Goal: Task Accomplishment & Management: Use online tool/utility

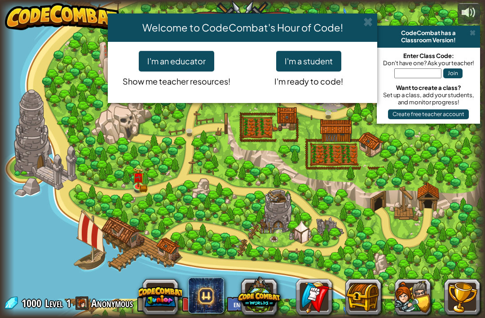
click at [327, 54] on button "I'm a student" at bounding box center [308, 61] width 65 height 21
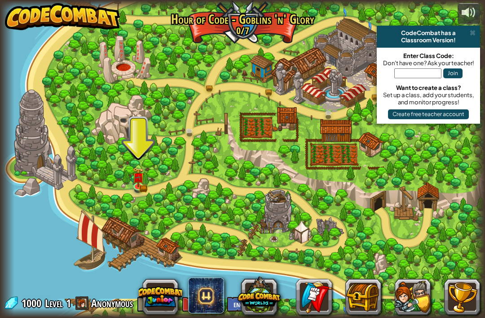
click at [141, 189] on link at bounding box center [139, 186] width 18 height 13
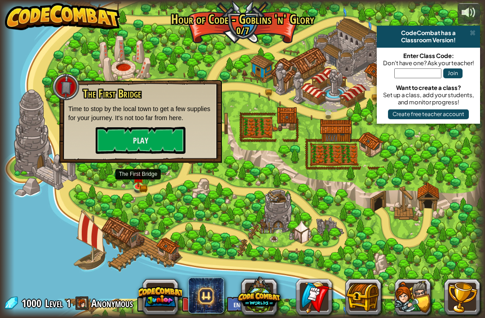
click at [119, 134] on button "Play" at bounding box center [141, 140] width 90 height 27
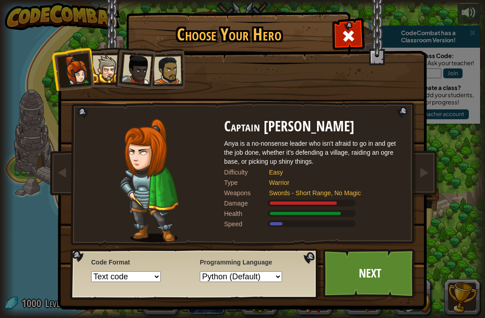
click at [107, 65] on div at bounding box center [106, 68] width 27 height 27
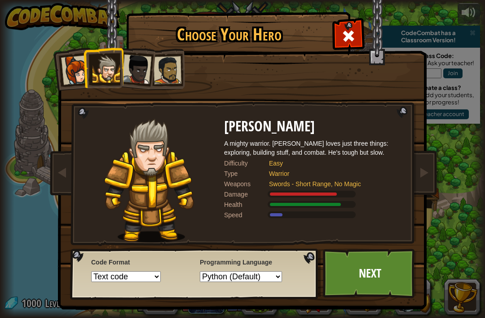
click at [138, 62] on div at bounding box center [137, 69] width 30 height 30
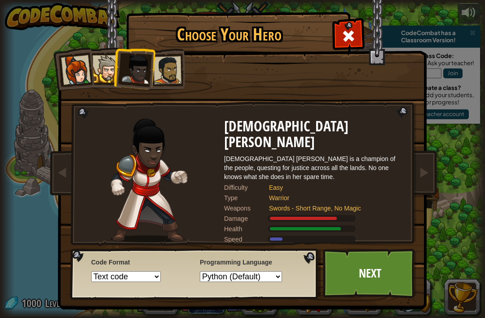
click at [181, 73] on div at bounding box center [168, 70] width 28 height 28
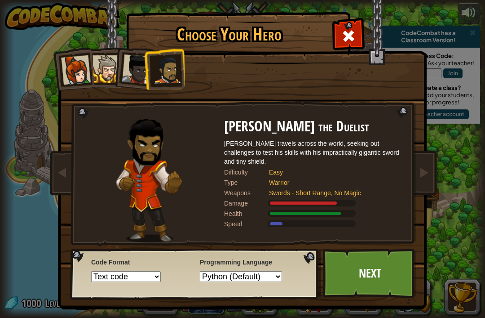
click at [78, 71] on div at bounding box center [76, 70] width 30 height 30
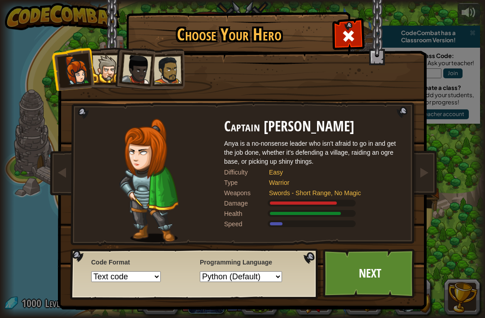
click at [107, 72] on div at bounding box center [106, 68] width 27 height 27
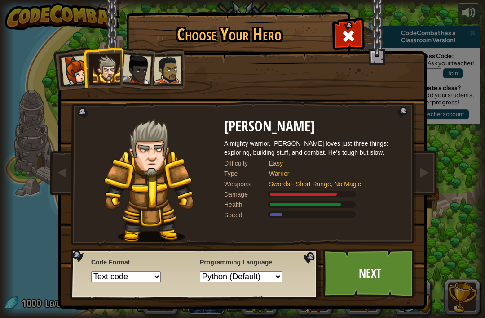
click at [163, 76] on div at bounding box center [168, 70] width 28 height 28
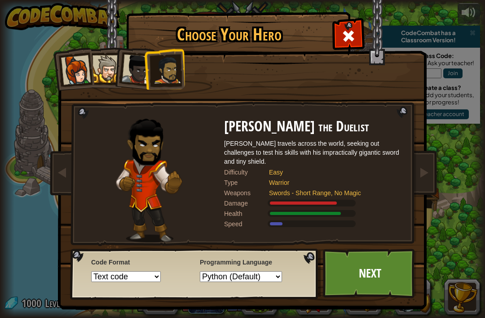
click at [359, 284] on link "Next" at bounding box center [370, 273] width 94 height 49
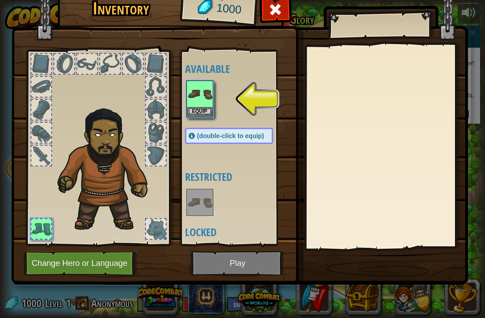
click at [204, 97] on img at bounding box center [199, 93] width 25 height 25
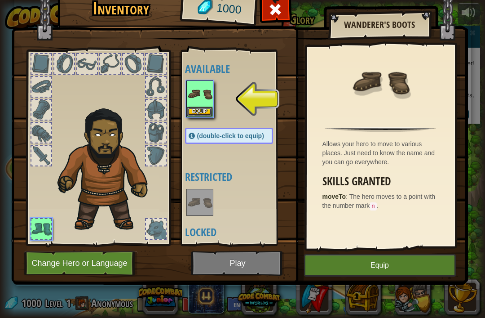
click at [209, 107] on button "Equip" at bounding box center [199, 111] width 25 height 9
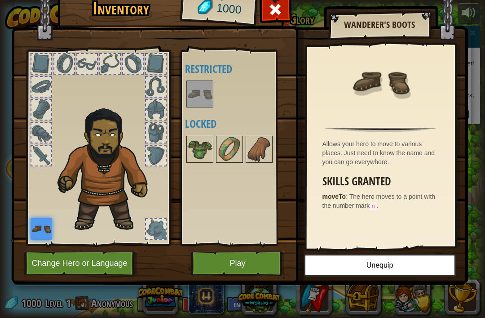
click at [238, 261] on button "Play" at bounding box center [238, 263] width 94 height 25
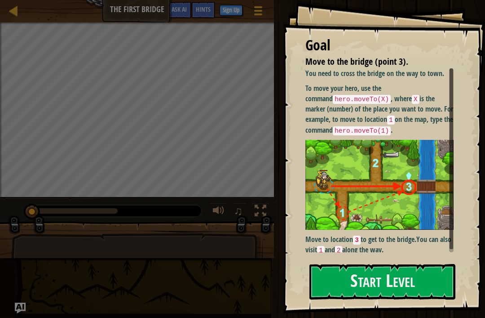
click at [348, 282] on button "Start Level" at bounding box center [383, 282] width 146 height 36
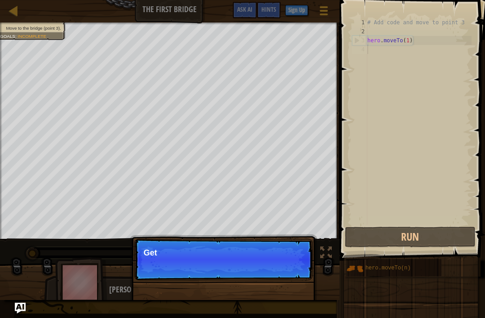
click at [296, 271] on p "Skip (esc) Continue Get" at bounding box center [223, 259] width 178 height 41
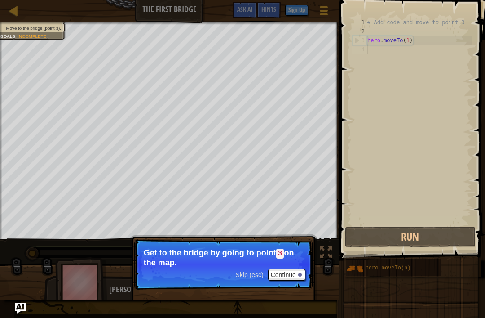
scroll to position [4, 0]
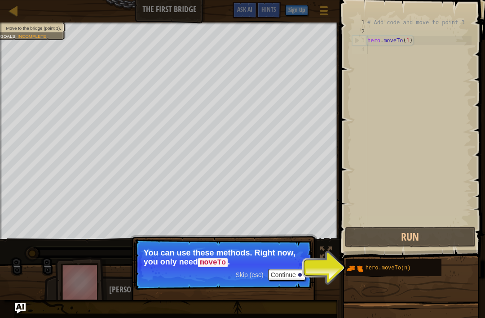
click at [382, 271] on div "hero.moveTo(n)" at bounding box center [400, 267] width 73 height 17
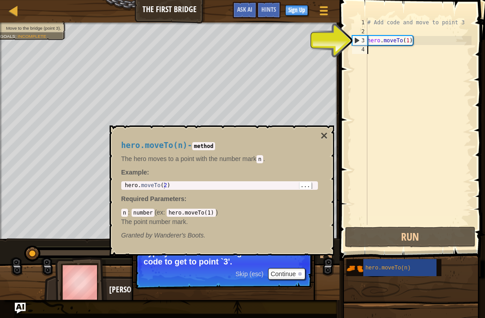
click at [166, 185] on div "hero . moveTo ( 2 )" at bounding box center [219, 192] width 193 height 20
type textarea "hero.moveTo(2)"
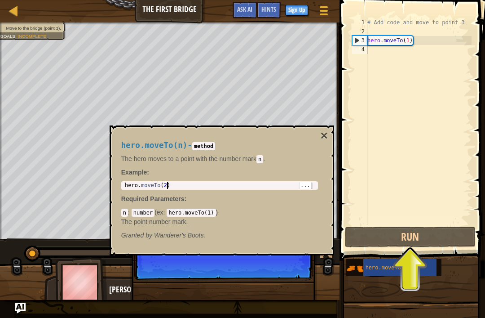
click at [361, 40] on div "3" at bounding box center [360, 40] width 15 height 9
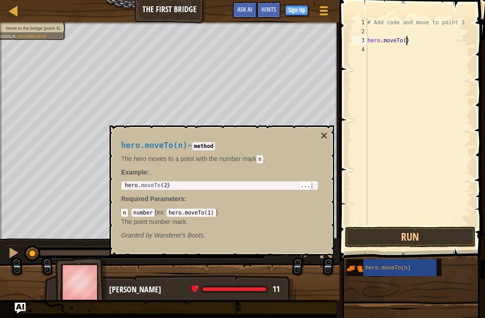
scroll to position [4, 3]
type textarea "hero.moveTo(3)"
click at [442, 237] on button "Run" at bounding box center [410, 237] width 131 height 21
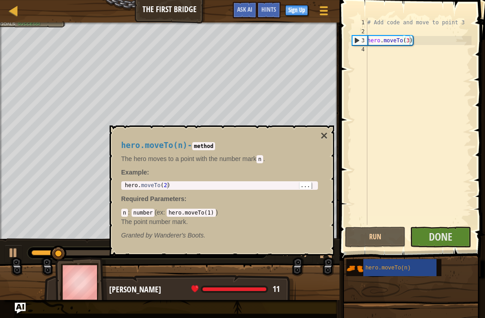
click at [327, 132] on button "×" at bounding box center [323, 135] width 7 height 13
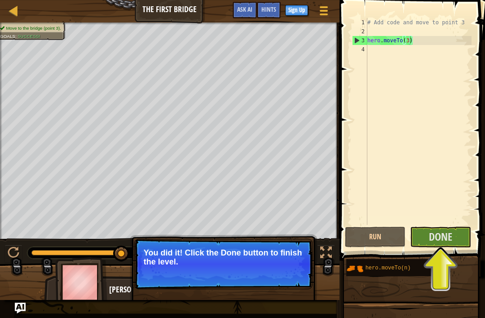
click at [445, 235] on span "Done" at bounding box center [440, 236] width 23 height 14
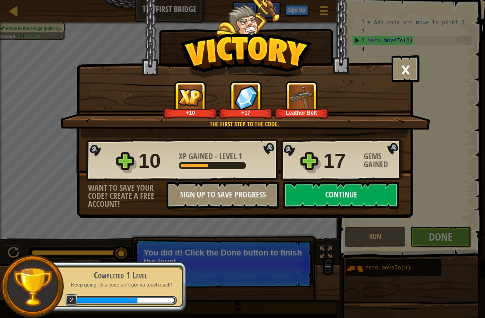
click at [300, 106] on img at bounding box center [301, 97] width 25 height 25
click at [350, 194] on button "Continue" at bounding box center [342, 195] width 116 height 27
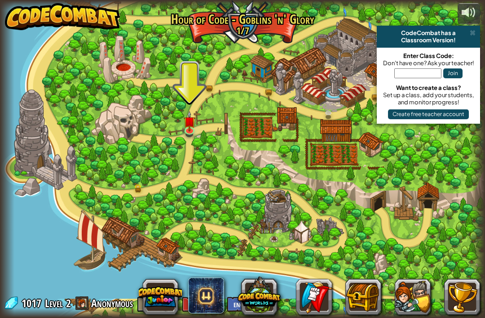
click at [477, 38] on div "Classroom Version!" at bounding box center [429, 39] width 96 height 7
click at [477, 29] on div "CodeCombat has a Classroom Version!" at bounding box center [428, 37] width 103 height 22
click at [471, 36] on span at bounding box center [473, 32] width 6 height 7
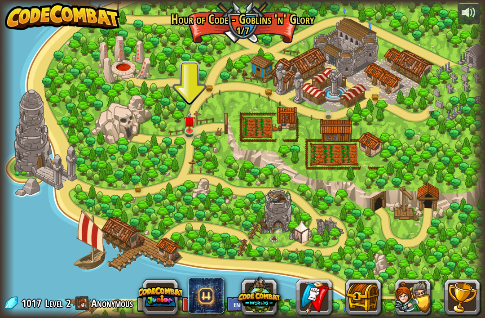
click at [191, 123] on img at bounding box center [189, 121] width 12 height 21
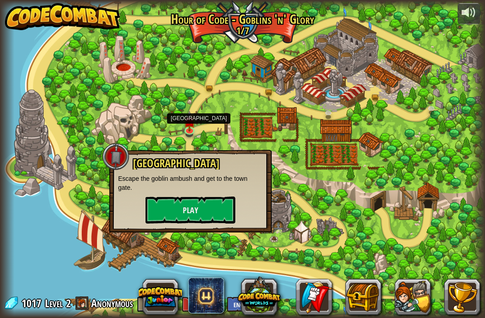
click at [165, 213] on button "Play" at bounding box center [191, 209] width 90 height 27
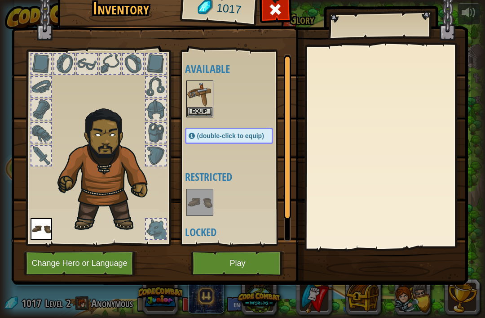
click at [205, 104] on img at bounding box center [199, 93] width 25 height 25
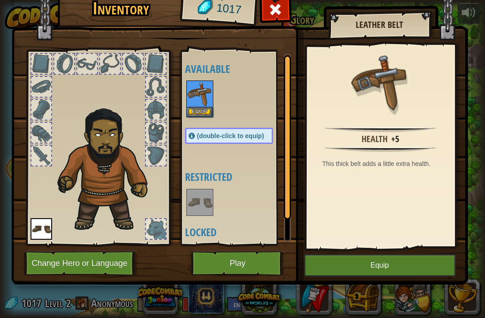
click at [193, 110] on button "Equip" at bounding box center [199, 111] width 25 height 9
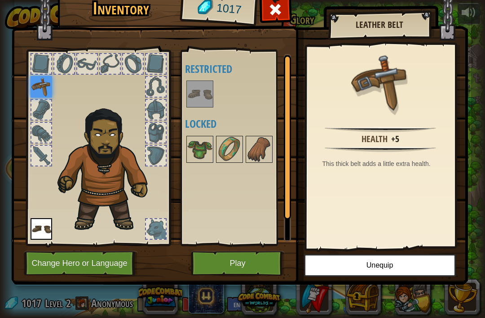
click at [216, 279] on img at bounding box center [239, 121] width 457 height 326
click at [216, 251] on button "Play" at bounding box center [238, 263] width 94 height 25
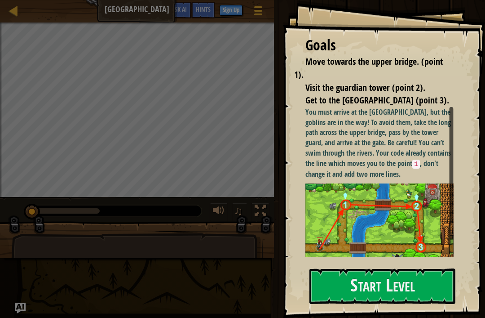
click at [419, 291] on button "Start Level" at bounding box center [383, 286] width 146 height 36
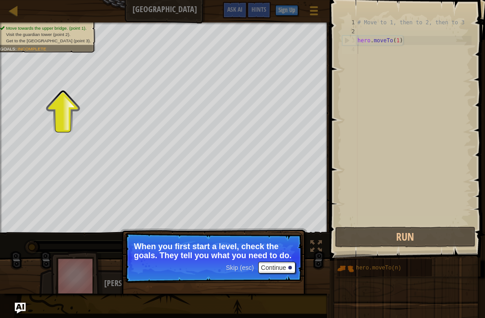
click at [284, 267] on button "Continue" at bounding box center [276, 268] width 37 height 12
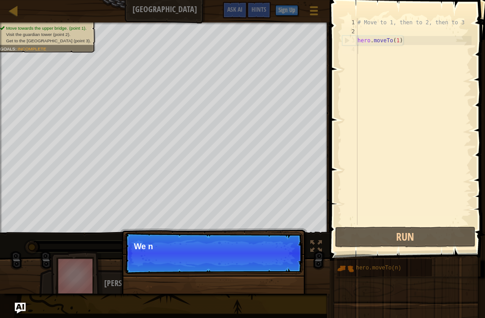
scroll to position [4, 0]
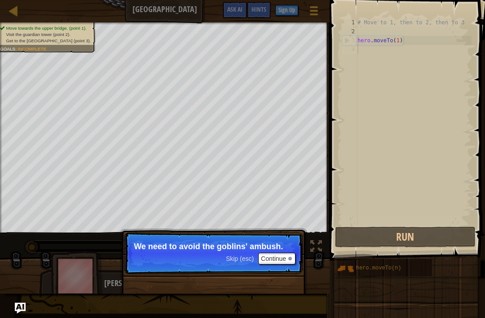
click at [287, 253] on button "Continue" at bounding box center [276, 259] width 37 height 12
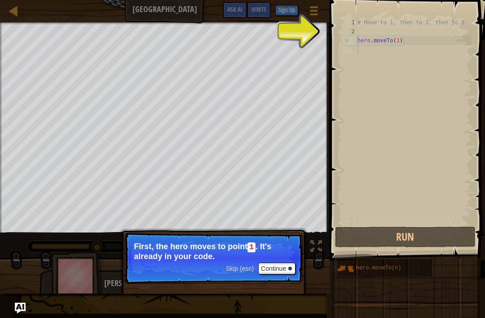
click at [301, 272] on p "Skip (esc) Continue First, the hero moves to point 1 . It's already in your cod…" at bounding box center [213, 257] width 178 height 51
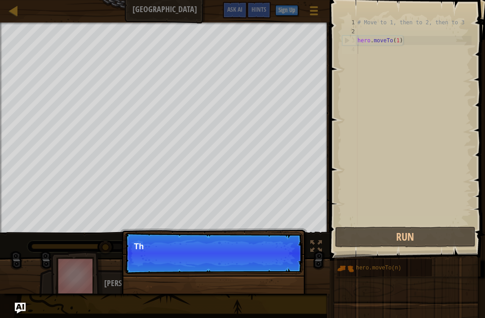
click at [288, 263] on p "Skip (esc) Continue Th" at bounding box center [213, 252] width 178 height 41
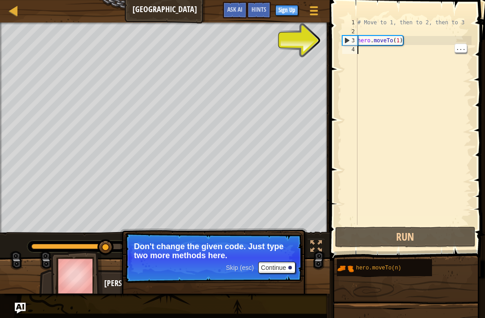
click at [374, 56] on div "# Move to 1, then to 2, then to 3 hero . moveTo ( 1 )" at bounding box center [414, 130] width 116 height 225
click at [368, 53] on div "# Move to 1, then to 2, then to 3 hero . moveTo ( 1 )" at bounding box center [414, 130] width 116 height 225
click at [367, 60] on div "# Move to 1, then to 2, then to 3 hero . moveTo ( 1 )" at bounding box center [414, 130] width 116 height 225
click at [360, 52] on div "# Move to 1, then to 2, then to 3 hero . moveTo ( 1 )" at bounding box center [414, 130] width 116 height 225
click at [348, 48] on div "4" at bounding box center [349, 49] width 15 height 9
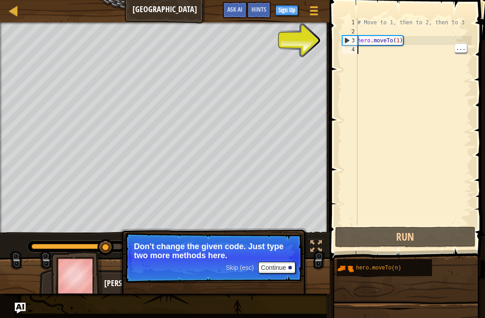
click at [354, 49] on div "4" at bounding box center [349, 49] width 15 height 9
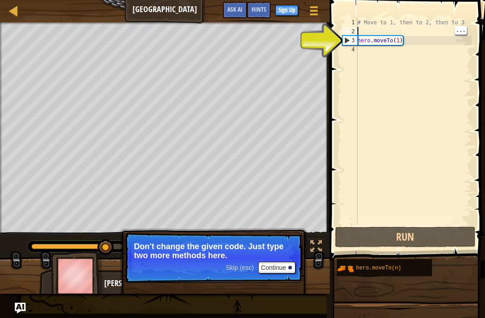
click at [433, 35] on div "# Move to 1, then to 2, then to 3 hero . moveTo ( 1 )" at bounding box center [414, 130] width 116 height 225
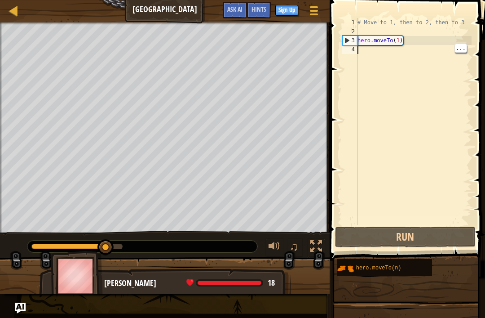
click at [422, 45] on div "# Move to 1, then to 2, then to 3 hero . moveTo ( 1 )" at bounding box center [414, 130] width 116 height 225
type textarea "hero.moveTo(1)"
click at [419, 40] on div "# Move to 1, then to 2, then to 3 hero . moveTo ( 1 )" at bounding box center [414, 130] width 116 height 225
click at [423, 57] on div "# Move to 1, then to 2, then to 3 hero . moveTo ( 1 )" at bounding box center [414, 130] width 116 height 225
type textarea "hero.moveTo(1)"
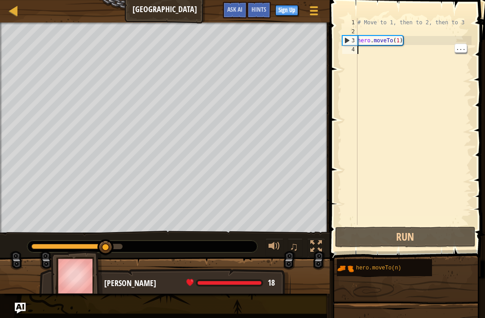
click at [427, 44] on div "# Move to 1, then to 2, then to 3 hero . moveTo ( 1 )" at bounding box center [414, 130] width 116 height 225
click at [253, 16] on div "Hints" at bounding box center [259, 10] width 24 height 17
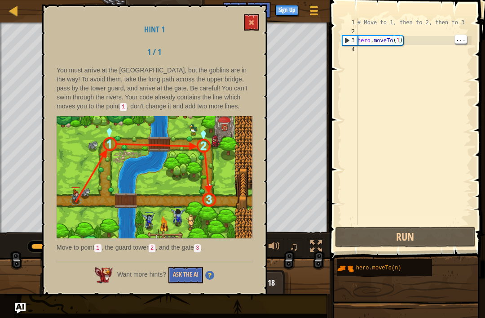
click at [256, 25] on button at bounding box center [251, 22] width 15 height 17
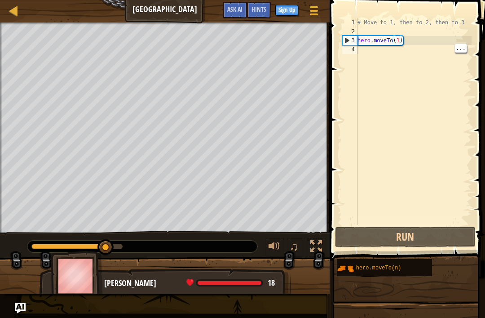
click at [431, 48] on div "# Move to 1, then to 2, then to 3 hero . moveTo ( 1 )" at bounding box center [414, 130] width 116 height 225
type textarea "hero.moveTo(1)"
click at [434, 39] on div "# Move to 1, then to 2, then to 3 hero . moveTo ( 1 )" at bounding box center [414, 130] width 116 height 225
click at [433, 40] on div "# Move to 1, then to 2, then to 3 hero . moveTo ( 1 )" at bounding box center [414, 130] width 116 height 225
click at [427, 39] on div "# Move to 1, then to 2, then to 3 hero . moveTo ( 1 )" at bounding box center [414, 130] width 116 height 225
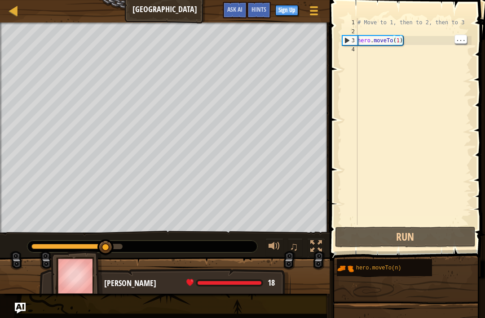
type textarea "hero.moveTo(1)"
click at [425, 42] on div "# Move to 1, then to 2, then to 3 hero . moveTo ( 1 )" at bounding box center [414, 130] width 116 height 225
click at [429, 40] on div "# Move to 1, then to 2, then to 3 hero . moveTo ( 1 )" at bounding box center [414, 130] width 116 height 225
click at [431, 40] on div "# Move to 1, then to 2, then to 3 hero . moveTo ( 1 )" at bounding box center [414, 130] width 116 height 225
click at [371, 58] on div "# Move to 1, then to 2, then to 3 hero . moveTo ( 1 )" at bounding box center [414, 130] width 116 height 225
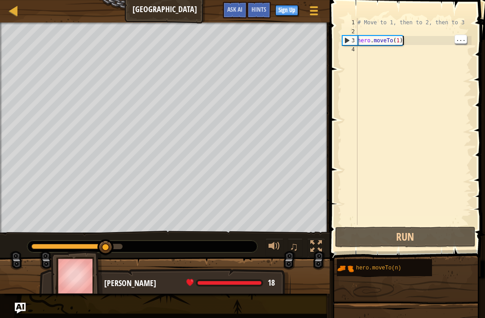
click at [426, 40] on div "# Move to 1, then to 2, then to 3 hero . moveTo ( 1 )" at bounding box center [414, 130] width 116 height 225
click at [430, 43] on div "# Move to 1, then to 2, then to 3 hero . moveTo ( 1 )" at bounding box center [414, 130] width 116 height 225
click at [436, 240] on button "Run" at bounding box center [405, 237] width 140 height 21
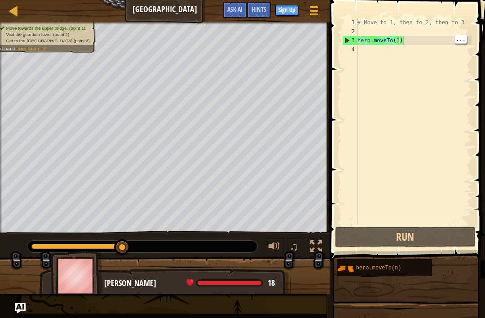
click at [403, 42] on div "# Move to 1, then to 2, then to 3 hero . moveTo ( 1 )" at bounding box center [414, 130] width 116 height 225
click at [401, 44] on div "# Move to 1, then to 2, then to 3 hero . moveTo ( 1 )" at bounding box center [414, 130] width 116 height 225
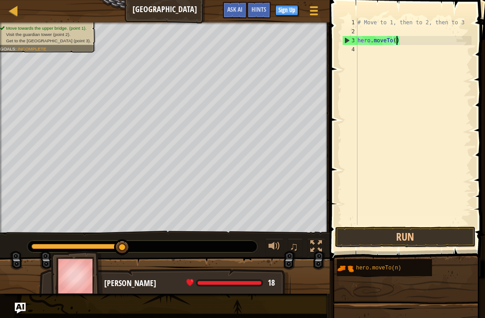
scroll to position [4, 3]
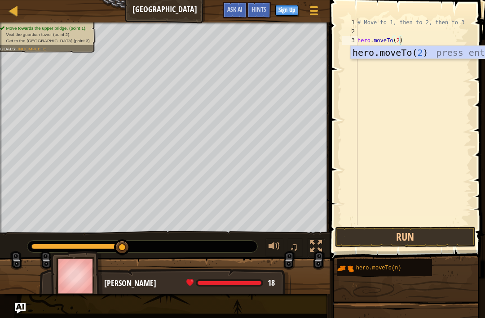
type textarea "hero.moveTo(2)"
click at [437, 236] on button "Run" at bounding box center [405, 237] width 140 height 21
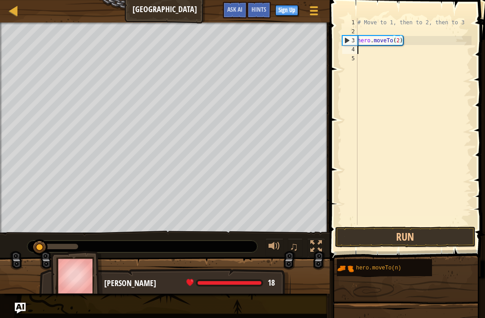
scroll to position [4, 0]
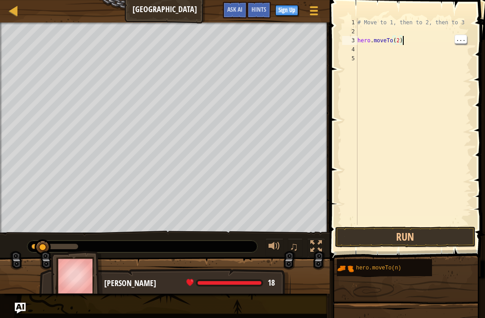
click at [397, 41] on div "# Move to 1, then to 2, then to 3 hero . moveTo ( 2 )" at bounding box center [414, 130] width 116 height 225
click at [404, 40] on div "# Move to 1, then to 2, then to 3 hero . moveTo ( 2 )" at bounding box center [414, 130] width 116 height 225
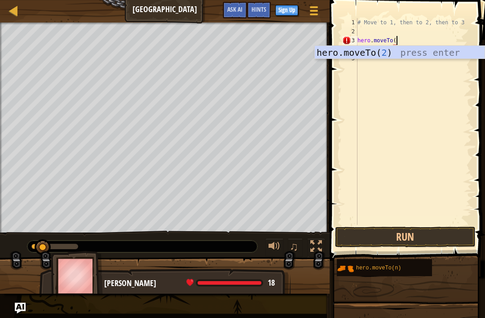
scroll to position [4, 3]
click at [413, 53] on div "hero.moveTo( 1 ) press enter" at bounding box center [400, 66] width 170 height 40
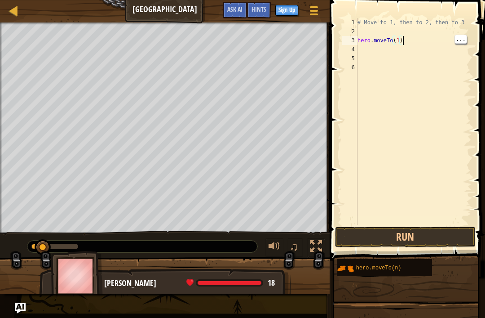
scroll to position [4, 4]
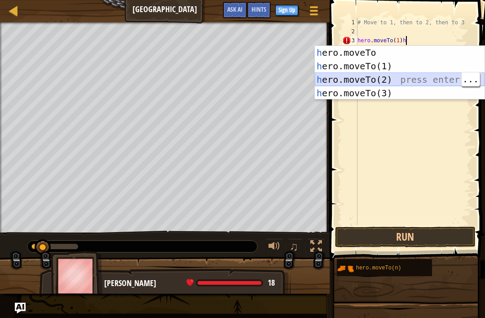
click at [390, 80] on div "h ero.moveTo press enter h ero.moveTo(1) press enter h ero.moveTo(2) press ente…" at bounding box center [400, 86] width 170 height 81
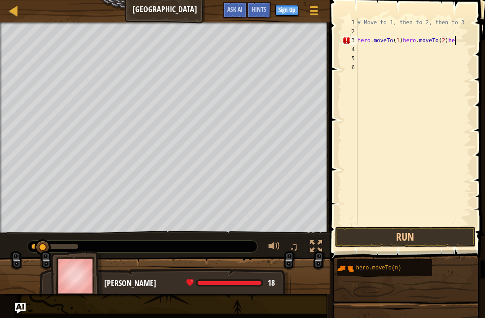
scroll to position [4, 8]
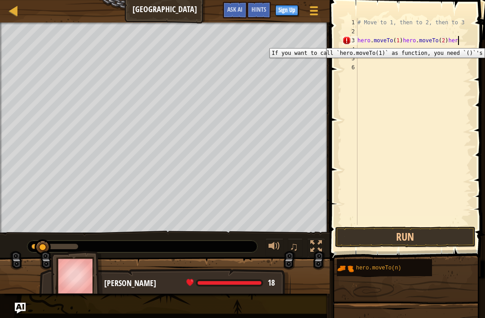
click at [348, 41] on div "3" at bounding box center [349, 40] width 15 height 9
type textarea "hero.moveTo(1)hero.moveTo(2)her"
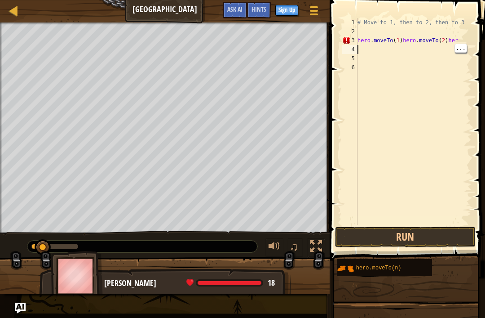
click at [351, 41] on div "3" at bounding box center [349, 40] width 15 height 9
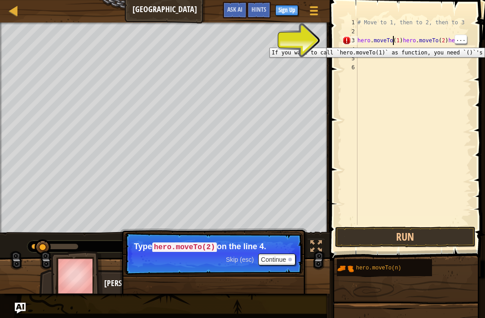
click at [393, 44] on div "# Move to 1, then to 2, then to 3 hero . moveTo ( 1 ) hero . moveTo ( 2 ) her" at bounding box center [414, 130] width 116 height 225
click at [342, 41] on div "1 2 3 4 5 6" at bounding box center [349, 121] width 15 height 207
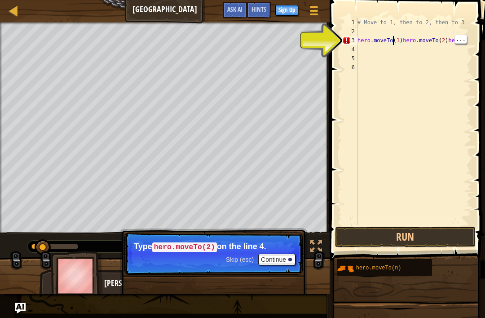
click at [395, 44] on div "# Move to 1, then to 2, then to 3 hero . moveTo ( 1 ) hero . moveTo ( 2 ) her" at bounding box center [414, 130] width 116 height 225
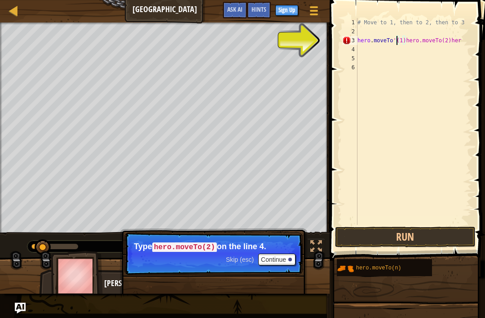
scroll to position [4, 3]
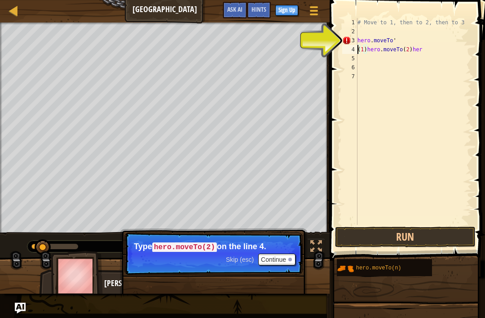
click at [351, 37] on div "3" at bounding box center [349, 40] width 15 height 9
type textarea "hero.moveTo'"
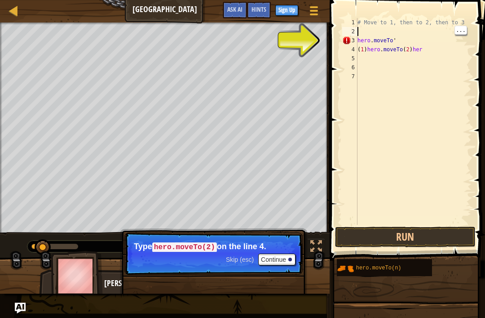
click at [368, 49] on div "# Move to 1, then to 2, then to 3 hero . moveTo ' ( 1 ) hero . moveTo ( 2 ) her" at bounding box center [414, 130] width 116 height 225
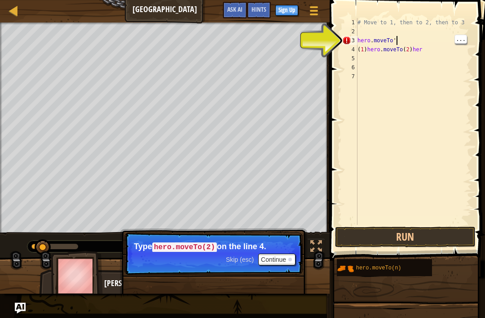
click at [406, 41] on div "# Move to 1, then to 2, then to 3 hero . moveTo ' ( 1 ) hero . moveTo ( 2 ) her" at bounding box center [414, 130] width 116 height 225
click at [356, 51] on div "4" at bounding box center [349, 49] width 15 height 9
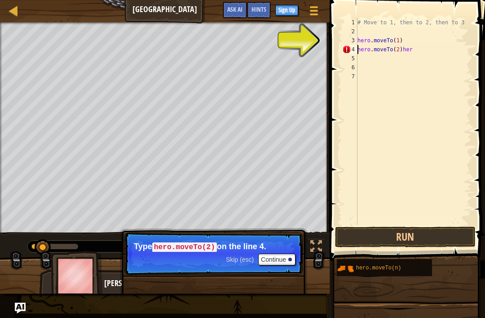
click at [348, 44] on div "3" at bounding box center [349, 40] width 15 height 9
type textarea "hero.moveTo(2)"
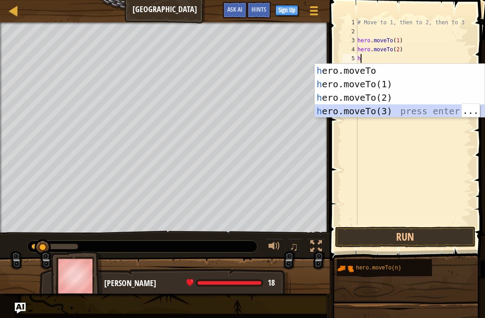
click at [422, 115] on div "h ero.moveTo press enter h ero.moveTo(1) press enter h ero.moveTo(2) press ente…" at bounding box center [400, 104] width 170 height 81
type textarea "hero.moveTo(3)"
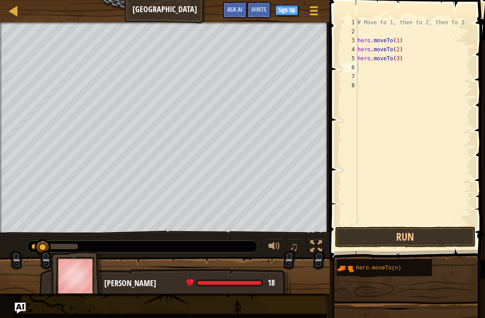
click at [441, 239] on button "Run" at bounding box center [405, 237] width 140 height 21
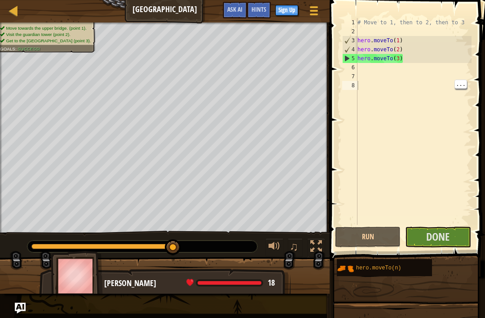
click at [440, 230] on span "Done" at bounding box center [437, 236] width 23 height 14
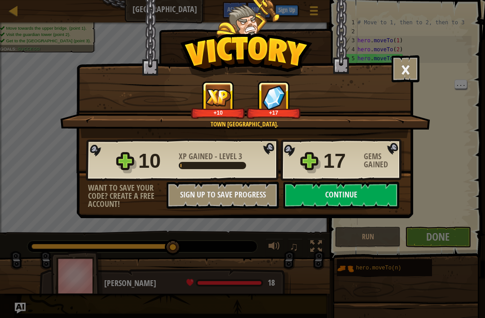
click at [311, 190] on button "Continue" at bounding box center [342, 195] width 116 height 27
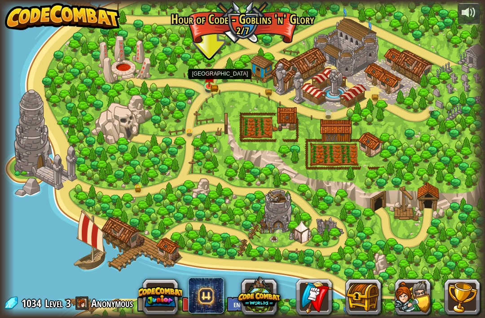
click at [211, 83] on img at bounding box center [210, 77] width 12 height 20
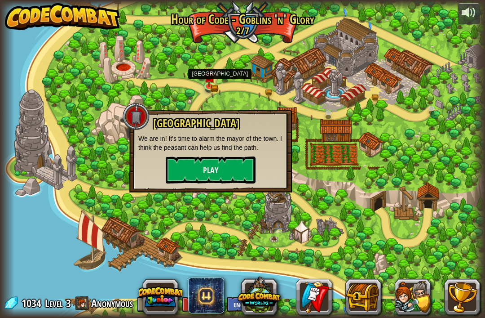
click at [227, 169] on button "Play" at bounding box center [211, 169] width 90 height 27
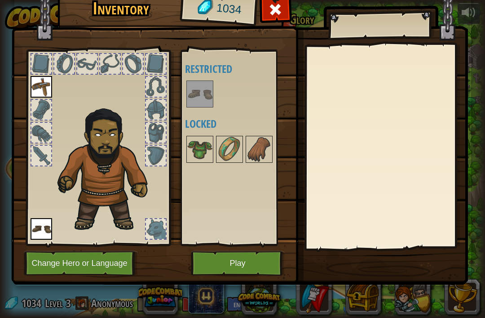
click at [212, 91] on img at bounding box center [199, 93] width 25 height 25
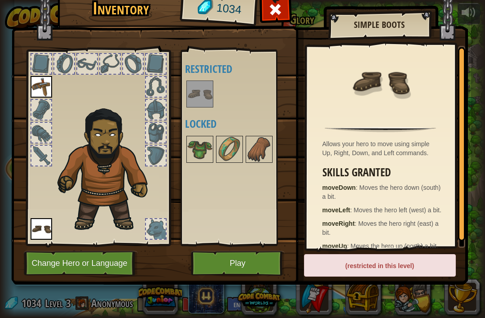
click at [270, 256] on button "Play" at bounding box center [238, 263] width 94 height 25
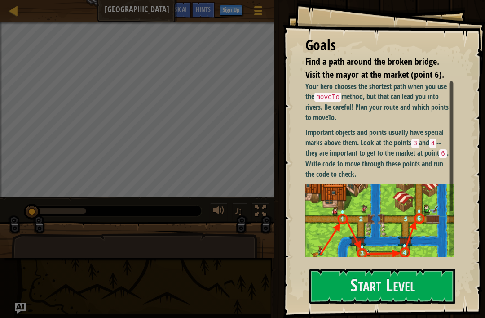
click at [370, 280] on button "Start Level" at bounding box center [383, 286] width 146 height 36
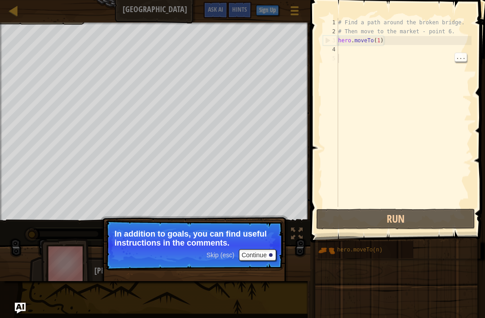
click at [262, 258] on button "Continue" at bounding box center [257, 255] width 37 height 12
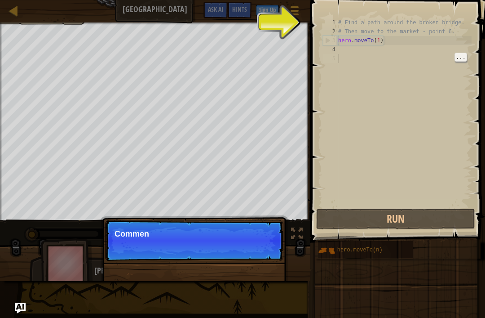
scroll to position [4, 0]
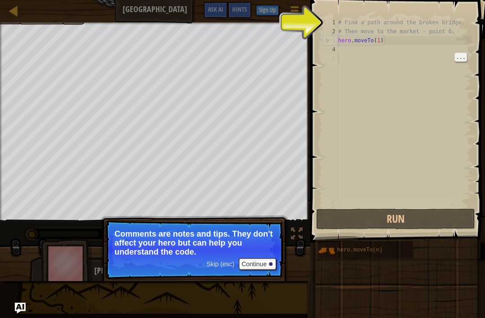
click at [268, 263] on button "Continue" at bounding box center [257, 264] width 37 height 12
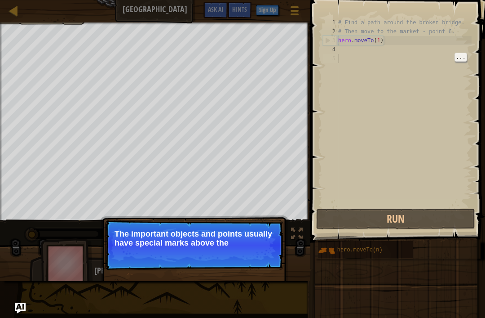
click at [266, 263] on p "Skip (esc) Continue The important objects and points usually have special marks…" at bounding box center [194, 245] width 178 height 50
click at [257, 246] on p "The important objects and points usually have special marks above them." at bounding box center [195, 238] width 160 height 18
click at [263, 258] on button "Continue" at bounding box center [257, 255] width 37 height 12
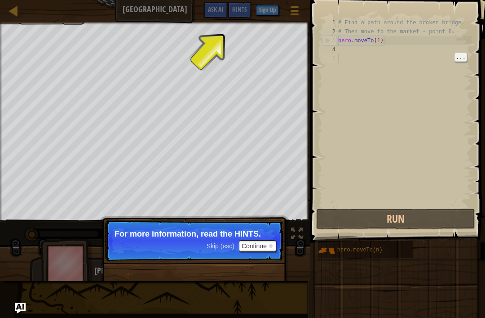
click at [267, 244] on button "Continue" at bounding box center [257, 246] width 37 height 12
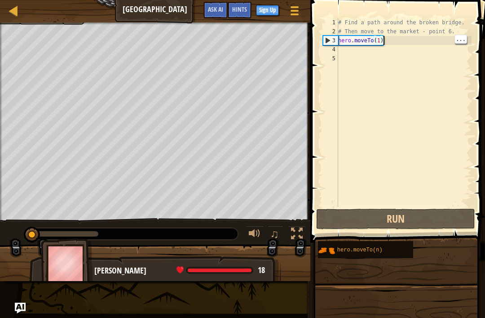
click at [401, 42] on div "# Find a path around the broken bridge. # Then move to the market - point 6. he…" at bounding box center [404, 121] width 135 height 207
click at [405, 40] on div "# Find a path around the broken bridge. # Then move to the market - point 6. he…" at bounding box center [404, 121] width 135 height 207
type textarea "hero.moveTo(1)"
click at [417, 40] on div "# Find a path around the broken bridge. # Then move to the market - point 6. he…" at bounding box center [404, 121] width 135 height 207
click at [415, 40] on div "# Find a path around the broken bridge. # Then move to the market - point 6. he…" at bounding box center [404, 121] width 135 height 207
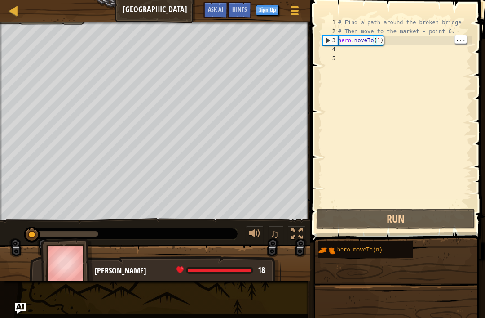
click at [354, 49] on div "# Find a path around the broken bridge. # Then move to the market - point 6. he…" at bounding box center [404, 121] width 135 height 207
click at [335, 48] on div "4" at bounding box center [330, 49] width 15 height 9
click at [340, 52] on div "# Find a path around the broken bridge. # Then move to the market - point 6. he…" at bounding box center [404, 121] width 135 height 207
click at [403, 43] on div "# Find a path around the broken bridge. # Then move to the market - point 6. he…" at bounding box center [404, 121] width 135 height 207
click at [373, 39] on div "# Find a path around the broken bridge. # Then move to the market - point 6. he…" at bounding box center [404, 121] width 135 height 207
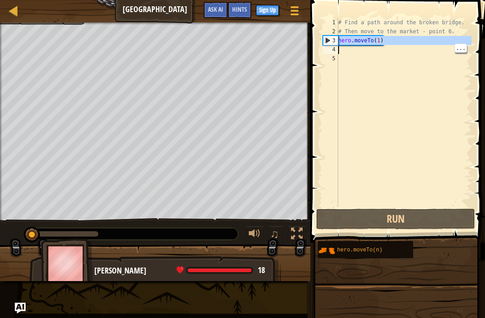
type textarea "hero.moveTo(1)"
click at [380, 39] on div "# Find a path around the broken bridge. # Then move to the market - point 6. he…" at bounding box center [404, 121] width 135 height 207
click at [358, 50] on div "# Find a path around the broken bridge. # Then move to the market - point 6. he…" at bounding box center [404, 121] width 135 height 207
click at [333, 50] on div "4" at bounding box center [330, 49] width 15 height 9
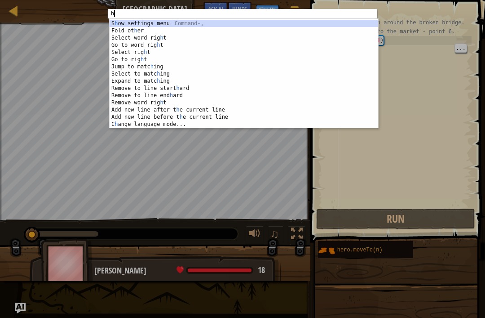
type textarea "he"
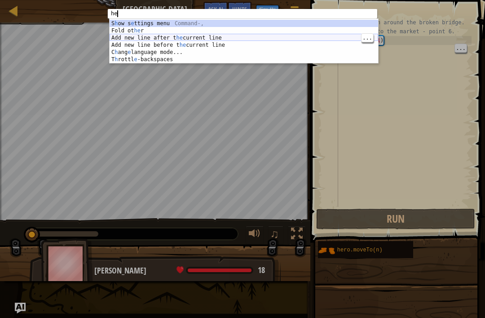
click at [217, 38] on div "S h ow s e ttings menu Command-, Fold ot he r Command-Option-0 Add new line aft…" at bounding box center [244, 49] width 269 height 59
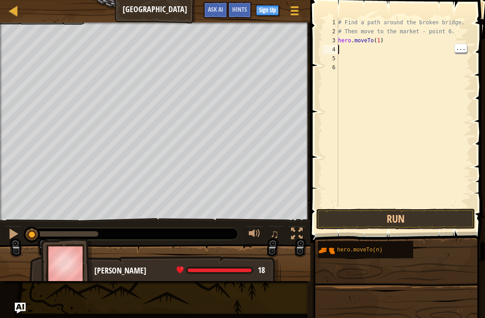
type textarea "hero.moveTo(1)"
click at [403, 45] on div "# Find a path around the broken bridge. # Then move to the market - point 6. he…" at bounding box center [404, 121] width 135 height 207
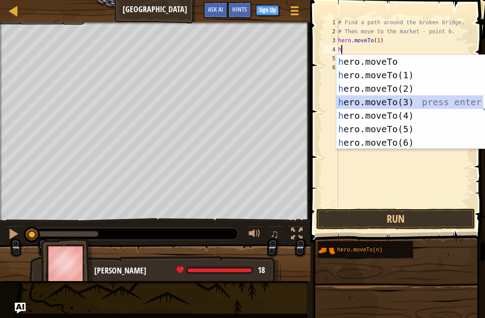
type textarea "hero.moveTo(3)"
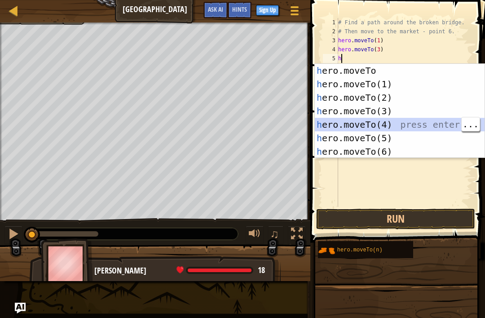
type textarea "hero.moveTo(4)"
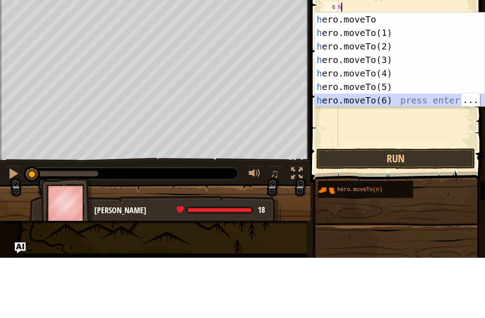
type textarea "hero.moveTo(6)"
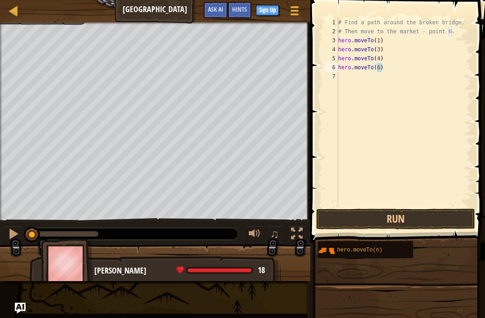
click at [386, 223] on button "Run" at bounding box center [395, 219] width 159 height 21
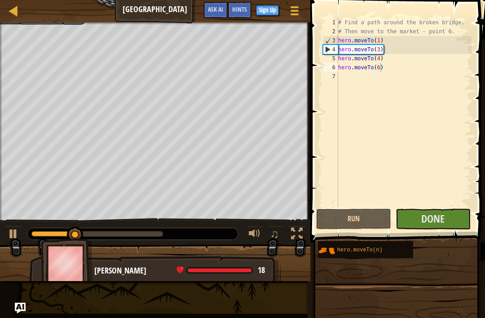
click at [417, 213] on button "Done" at bounding box center [433, 219] width 75 height 21
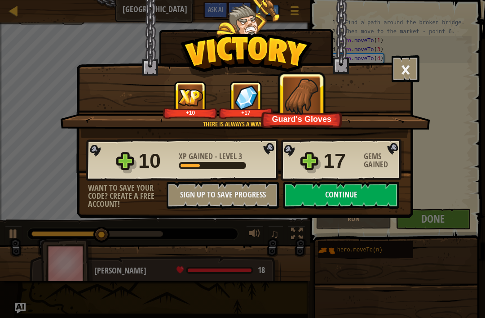
click at [315, 195] on button "Continue" at bounding box center [342, 195] width 116 height 27
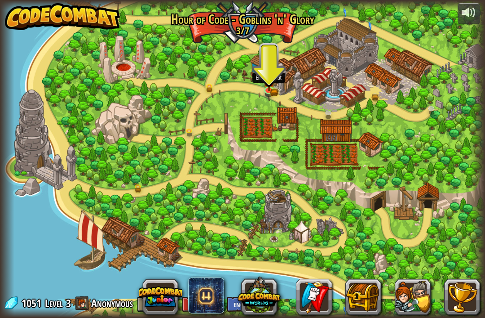
click at [271, 86] on img at bounding box center [269, 81] width 12 height 20
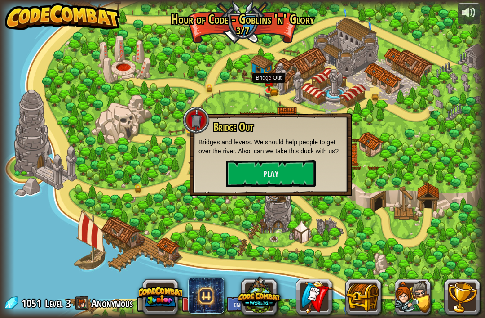
click at [251, 171] on button "Play" at bounding box center [271, 173] width 90 height 27
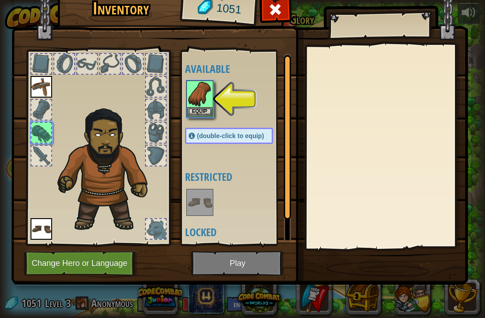
click at [196, 111] on button "Equip" at bounding box center [199, 111] width 25 height 9
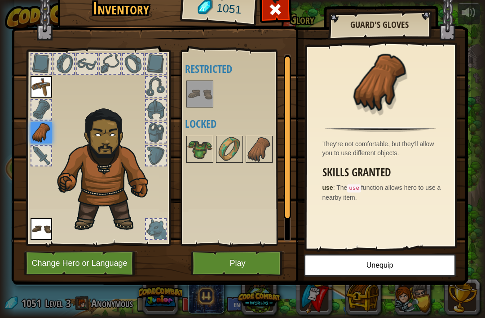
click at [240, 258] on button "Play" at bounding box center [238, 263] width 94 height 25
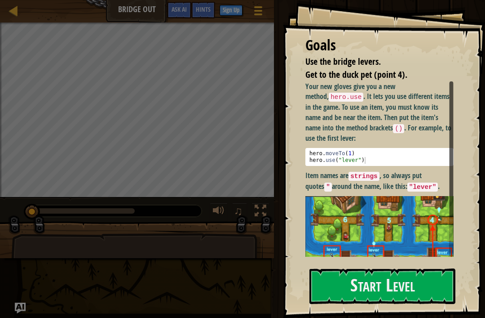
click at [426, 295] on button "Start Level" at bounding box center [383, 286] width 146 height 36
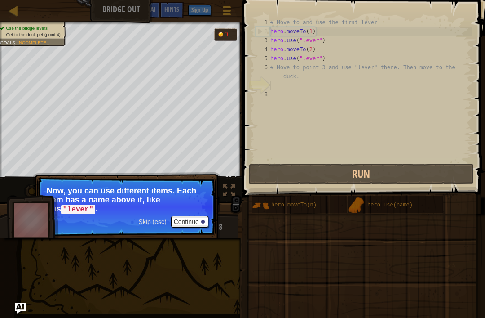
click at [191, 227] on button "Continue" at bounding box center [189, 222] width 37 height 12
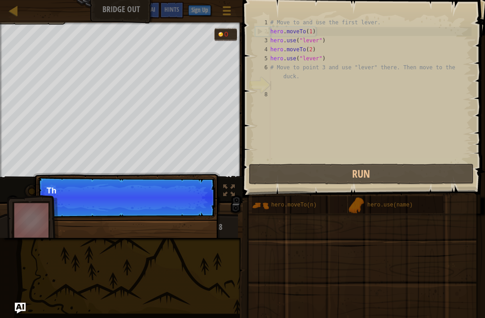
scroll to position [4, 0]
click at [200, 222] on div "Skip (esc) Continue The samp" at bounding box center [126, 243] width 187 height 133
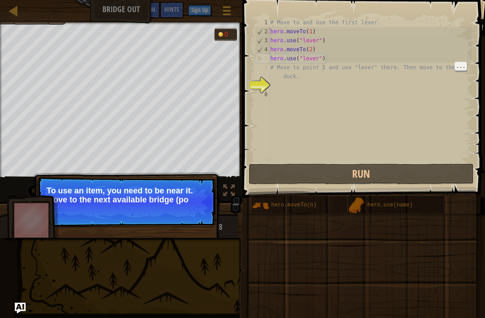
click at [322, 64] on div "# Move to and use the first lever. hero . moveTo ( 1 ) hero . use ( "lever" ) h…" at bounding box center [370, 99] width 203 height 162
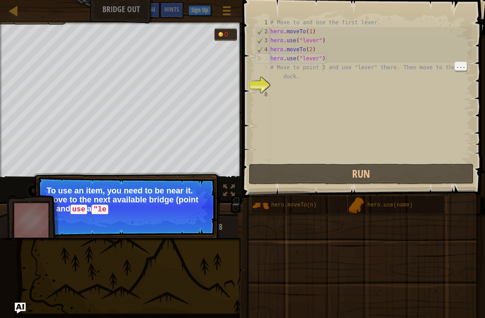
click at [274, 65] on div "# Move to and use the first lever. hero . moveTo ( 1 ) hero . use ( "lever" ) h…" at bounding box center [370, 99] width 203 height 162
click at [276, 71] on div "# Move to and use the first lever. hero . moveTo ( 1 ) hero . use ( "lever" ) h…" at bounding box center [370, 99] width 203 height 162
click at [202, 216] on button "Continue" at bounding box center [189, 222] width 37 height 12
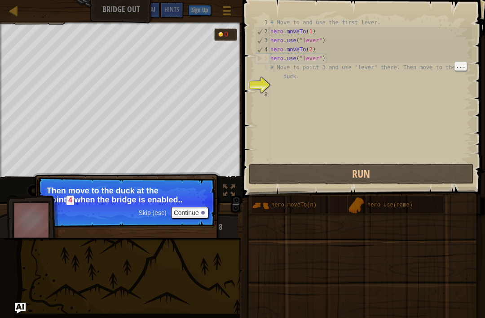
click at [274, 68] on div "# Move to and use the first lever. hero . moveTo ( 1 ) hero . use ( "lever" ) h…" at bounding box center [370, 99] width 203 height 162
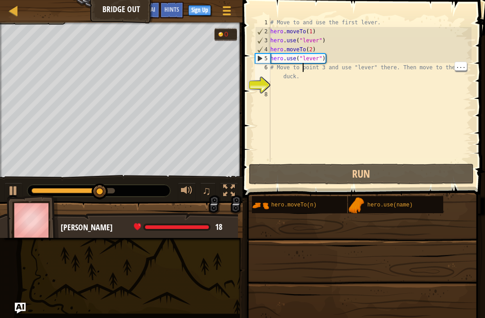
click at [303, 66] on div "# Move to and use the first lever. hero . moveTo ( 1 ) hero . use ( "lever" ) h…" at bounding box center [370, 99] width 203 height 162
click at [284, 73] on div "# Move to and use the first lever. hero . moveTo ( 1 ) hero . use ( "lever" ) h…" at bounding box center [370, 99] width 203 height 162
click at [276, 66] on div "# Move to and use the first lever. hero . moveTo ( 1 ) hero . use ( "lever" ) h…" at bounding box center [370, 99] width 203 height 162
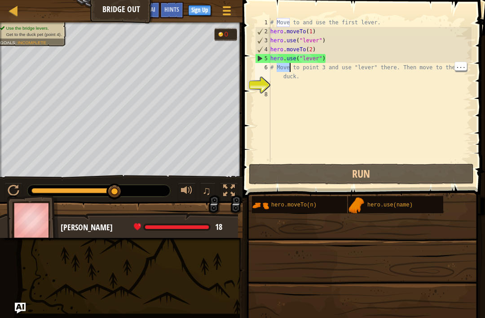
click at [336, 75] on div "# Move to and use the first lever. hero . moveTo ( 1 ) hero . use ( "lever" ) h…" at bounding box center [370, 99] width 203 height 162
click at [325, 64] on div "# Move to and use the first lever. hero . moveTo ( 1 ) hero . use ( "lever" ) h…" at bounding box center [370, 99] width 203 height 162
type textarea "hero.use("lever")"
click at [319, 59] on div "# Move to and use the first lever. hero . moveTo ( 1 ) hero . use ( "lever" ) h…" at bounding box center [370, 99] width 203 height 162
click at [323, 59] on div "# Move to and use the first lever. hero . moveTo ( 1 ) hero . use ( "lever" ) h…" at bounding box center [370, 99] width 203 height 162
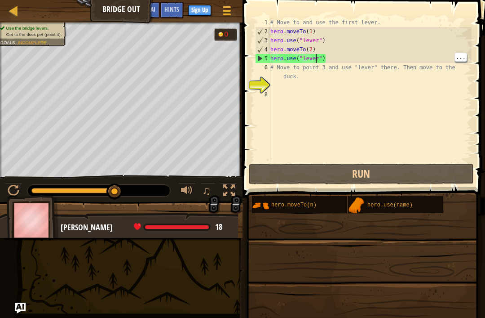
click at [317, 60] on div "# Move to and use the first lever. hero . moveTo ( 1 ) hero . use ( "lever" ) h…" at bounding box center [370, 99] width 203 height 162
click at [333, 37] on div "# Move to and use the first lever. hero . moveTo ( 1 ) hero . use ( "lever" ) h…" at bounding box center [370, 99] width 203 height 162
click at [347, 57] on div "# Move to and use the first lever. hero . moveTo ( 1 ) hero . use ( "lever" ) h…" at bounding box center [370, 99] width 203 height 162
click at [363, 157] on div "# Move to and use the first lever. hero . moveTo ( 1 ) hero . use ( "lever" ) h…" at bounding box center [370, 99] width 203 height 162
click at [267, 81] on div "7" at bounding box center [262, 85] width 15 height 9
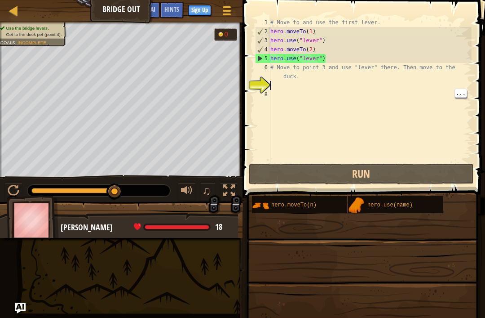
click at [261, 84] on div "7" at bounding box center [262, 85] width 15 height 9
click at [275, 64] on div "# Move to and use the first lever. hero . moveTo ( 1 ) hero . use ( "lever" ) h…" at bounding box center [370, 99] width 203 height 162
click at [268, 69] on div "6" at bounding box center [262, 72] width 15 height 18
click at [267, 67] on div "6" at bounding box center [262, 72] width 15 height 18
click at [468, 69] on div "# Move to and use the first lever. hero . moveTo ( 1 ) hero . use ( "lever" ) h…" at bounding box center [370, 99] width 203 height 162
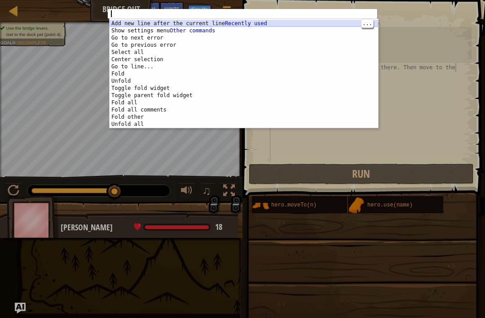
click at [261, 24] on div "Add new line after the current line Recently used Show settings menu Command-, …" at bounding box center [244, 82] width 269 height 124
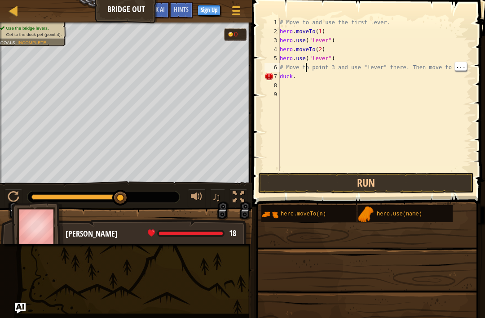
click at [306, 70] on div "# Move to and use the first lever. hero . moveTo ( 1 ) hero . use ( "lever" ) h…" at bounding box center [375, 103] width 194 height 171
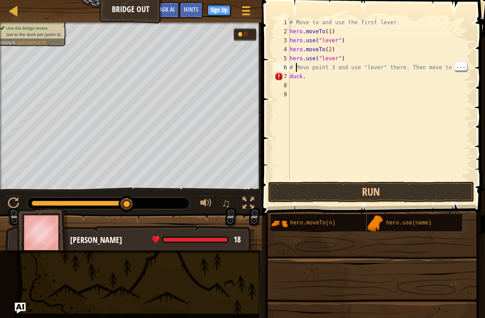
click at [288, 64] on div "6" at bounding box center [282, 67] width 15 height 9
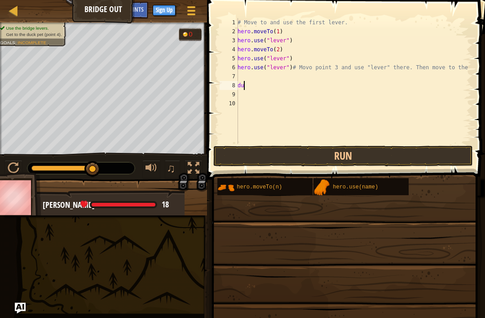
type textarea "d"
click at [237, 71] on div "6" at bounding box center [229, 67] width 18 height 9
type textarea "hero.use("lever")# Movo point 3 and use "lever" there. Then move to the"
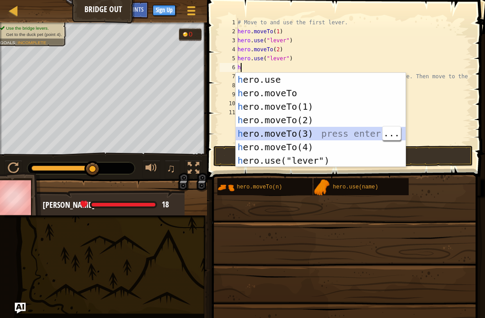
type textarea "hero.moveTo(3)"
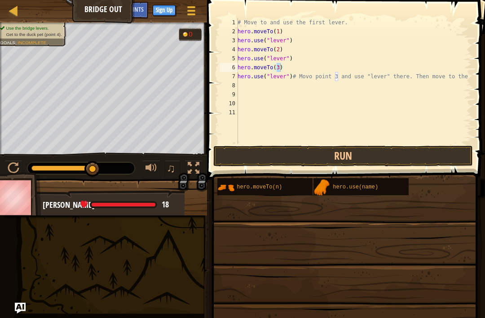
click at [346, 154] on button "Run" at bounding box center [343, 156] width 260 height 21
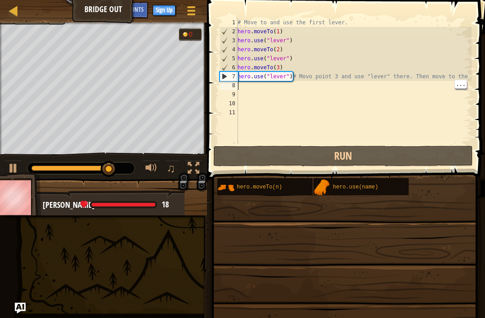
click at [254, 84] on div "# Move to and use the first lever. hero . moveTo ( 1 ) hero . use ( "lever" ) h…" at bounding box center [354, 90] width 236 height 144
click at [255, 90] on div "# Move to and use the first lever. hero . moveTo ( 1 ) hero . use ( "lever" ) h…" at bounding box center [354, 90] width 236 height 144
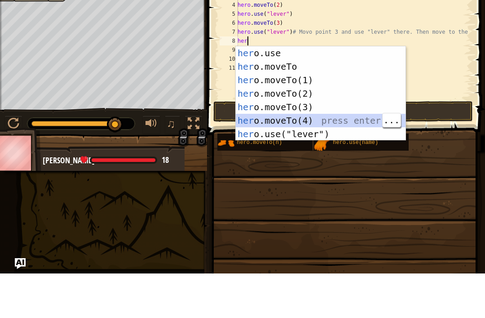
type textarea "hero.moveTo(4)"
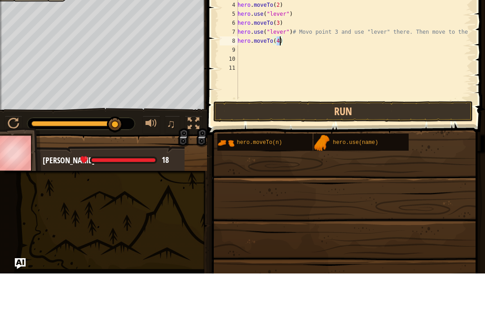
click at [362, 146] on button "Run" at bounding box center [343, 156] width 260 height 21
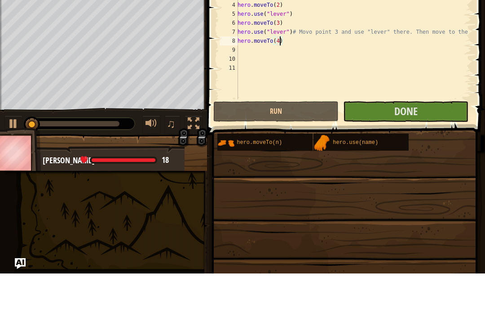
click at [364, 146] on button "Done" at bounding box center [405, 156] width 125 height 21
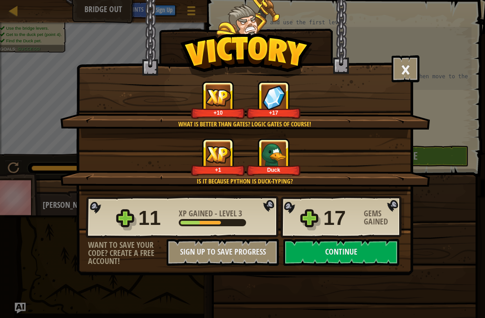
click at [327, 260] on button "Continue" at bounding box center [342, 252] width 116 height 27
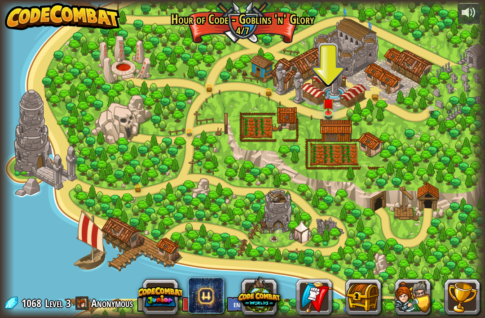
click at [324, 117] on link at bounding box center [329, 113] width 18 height 13
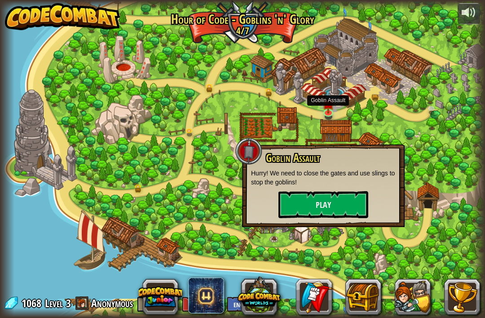
click at [306, 196] on button "Play" at bounding box center [324, 204] width 90 height 27
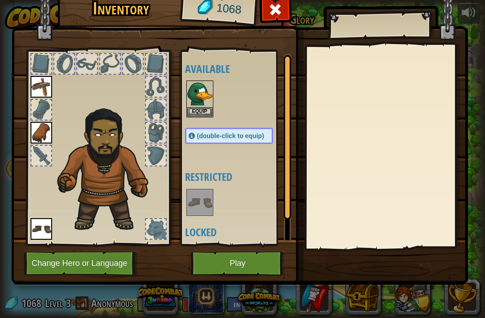
click at [202, 107] on button "Equip" at bounding box center [199, 111] width 25 height 9
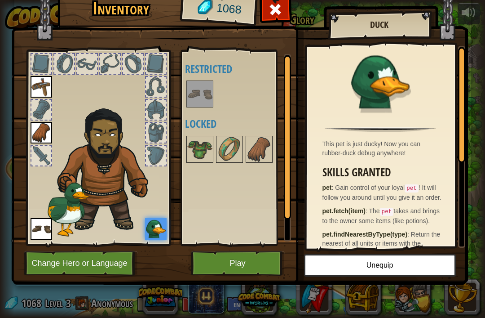
click at [203, 225] on div "Available Equip Equip Equip (double-click to equip) Restricted Locked" at bounding box center [238, 147] width 106 height 187
click at [231, 267] on button "Play" at bounding box center [238, 263] width 94 height 25
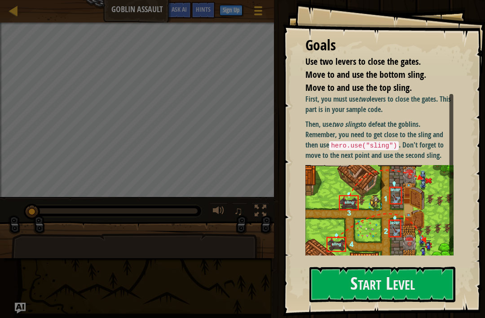
click at [379, 280] on button "Start Level" at bounding box center [383, 285] width 146 height 36
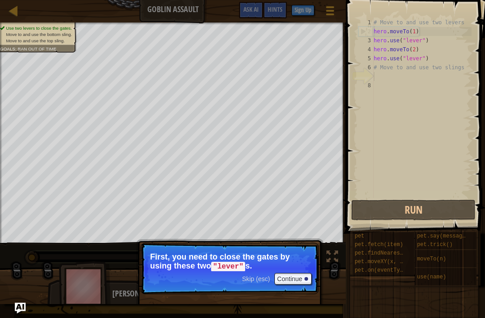
click at [297, 278] on button "Continue" at bounding box center [293, 279] width 37 height 12
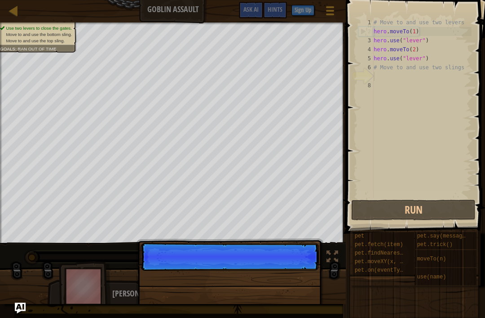
scroll to position [4, 0]
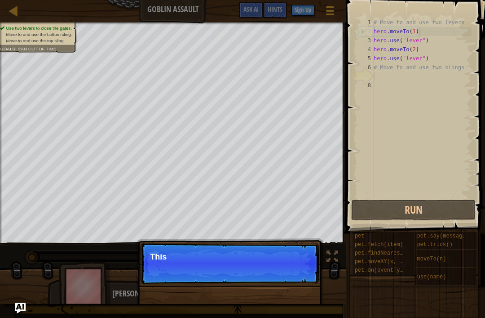
click at [299, 280] on p "Skip (esc) Continue This" at bounding box center [230, 263] width 178 height 41
click at [297, 280] on p "Skip (esc) Continue This goal i" at bounding box center [230, 263] width 178 height 41
click at [298, 278] on p "Skip (esc) Continue This goal is alread" at bounding box center [230, 263] width 178 height 41
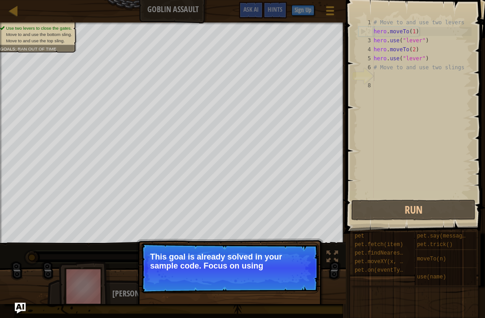
click at [300, 276] on p "Skip (esc) Continue This goal is already solved in your sample code. Focus on u…" at bounding box center [230, 268] width 178 height 50
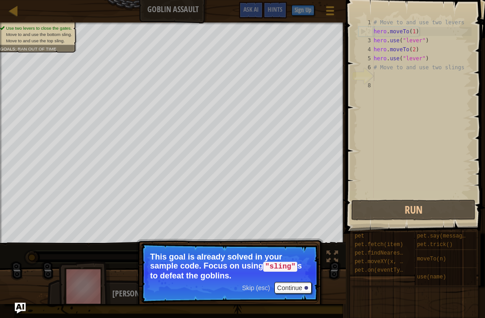
click at [298, 287] on button "Continue" at bounding box center [293, 288] width 37 height 12
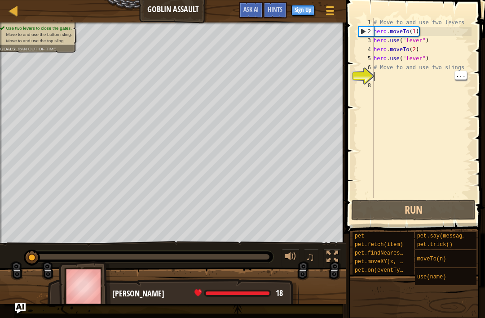
click at [469, 77] on div "# Move to and use two levers hero . moveTo ( 1 ) hero . use ( "lever" ) hero . …" at bounding box center [422, 117] width 100 height 198
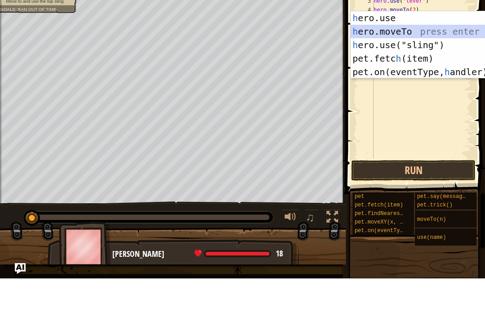
click at [429, 51] on div "h ero.use press enter h ero.moveTo press enter h ero.use("sling") press enter p…" at bounding box center [436, 98] width 170 height 94
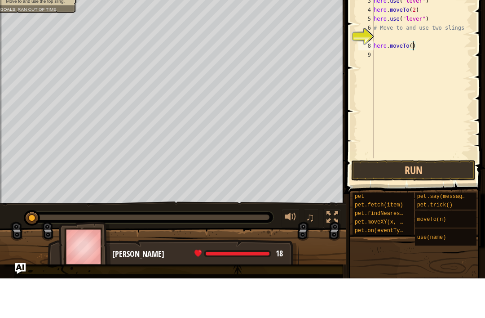
type textarea "hero.moveTo(1)"
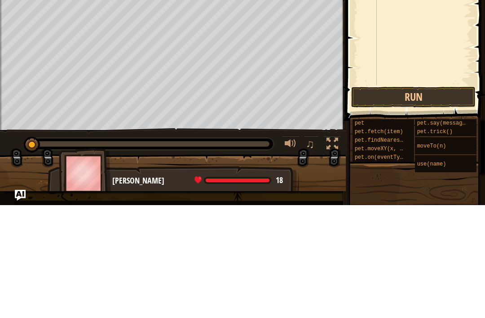
click at [433, 200] on button "Run" at bounding box center [413, 210] width 124 height 21
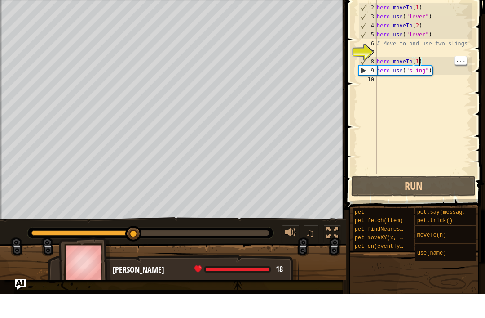
click at [419, 58] on div "# Move to and use two levers hero . moveTo ( 1 ) hero . use ( "lever" ) hero . …" at bounding box center [423, 117] width 97 height 198
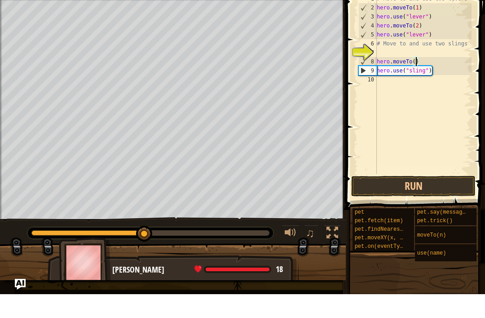
type textarea "hero.moveTo(3)"
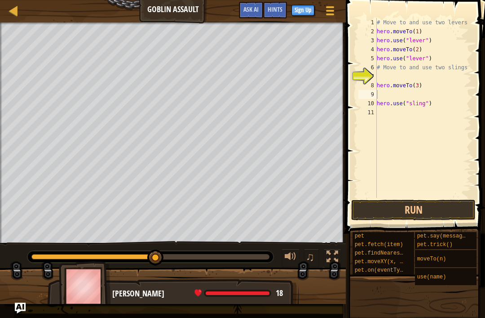
click at [424, 219] on button "Run" at bounding box center [413, 210] width 124 height 21
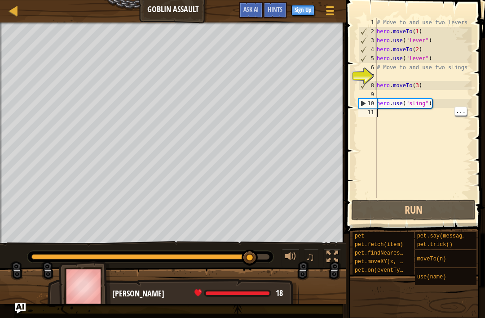
click at [423, 127] on div "# Move to and use two levers hero . moveTo ( 1 ) hero . use ( "lever" ) hero . …" at bounding box center [423, 117] width 97 height 198
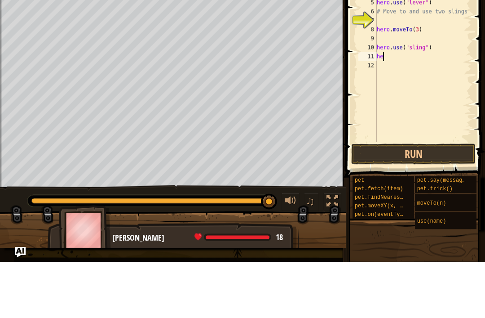
scroll to position [4, 0]
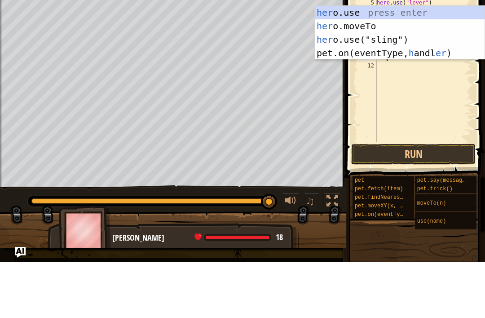
click at [423, 62] on div "her o.use press enter her o.moveTo press enter her o.use("sling") press enter p…" at bounding box center [400, 102] width 170 height 81
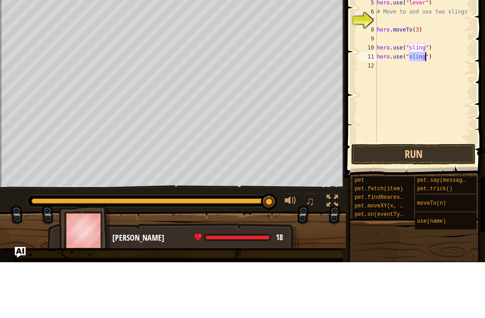
type textarea "hero.use("sling")"
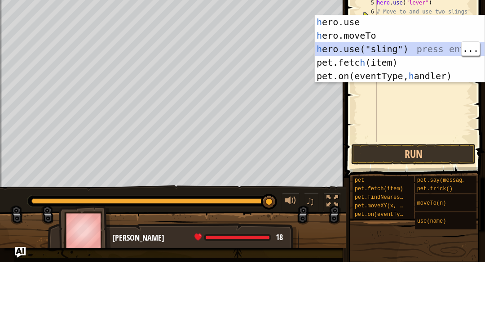
click at [405, 71] on div "h ero.use press enter h ero.moveTo press enter h ero.use("sling") press enter p…" at bounding box center [400, 118] width 170 height 94
type textarea "hero.use("sling")"
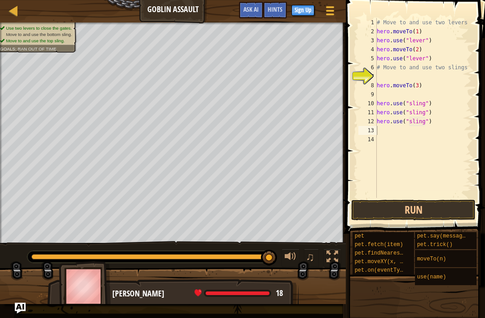
click at [446, 200] on button "Run" at bounding box center [413, 210] width 124 height 21
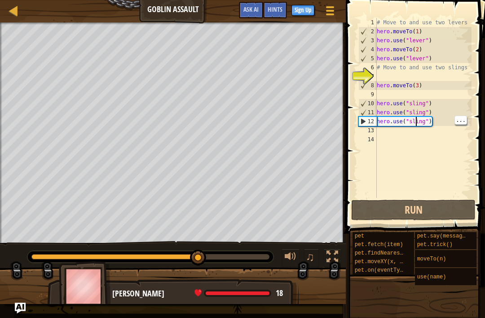
click at [416, 120] on div "# Move to and use two levers hero . moveTo ( 1 ) hero . use ( "lever" ) hero . …" at bounding box center [423, 117] width 97 height 198
click at [422, 108] on div "# Move to and use two levers hero . moveTo ( 1 ) hero . use ( "lever" ) hero . …" at bounding box center [423, 117] width 97 height 198
click at [424, 112] on div "# Move to and use two levers hero . moveTo ( 1 ) hero . use ( "lever" ) hero . …" at bounding box center [423, 117] width 97 height 198
click at [420, 114] on div "# Move to and use two levers hero . moveTo ( 1 ) hero . use ( "lever" ) hero . …" at bounding box center [423, 117] width 97 height 198
click at [421, 112] on div "# Move to and use two levers hero . moveTo ( 1 ) hero . use ( "lever" ) hero . …" at bounding box center [423, 117] width 97 height 198
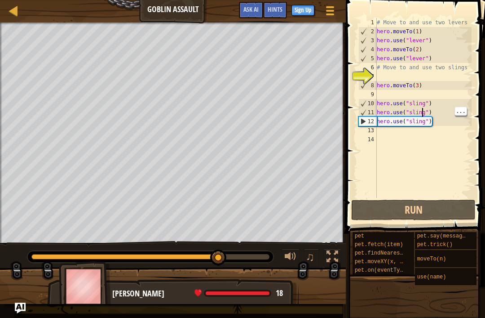
click at [424, 110] on div "# Move to and use two levers hero . moveTo ( 1 ) hero . use ( "lever" ) hero . …" at bounding box center [423, 117] width 97 height 198
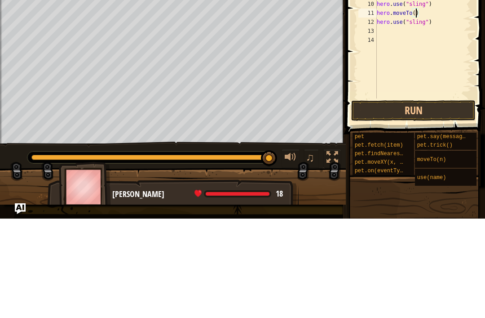
scroll to position [4, 3]
type textarea "hero.moveTo(4)"
click at [418, 200] on button "Run" at bounding box center [413, 210] width 124 height 21
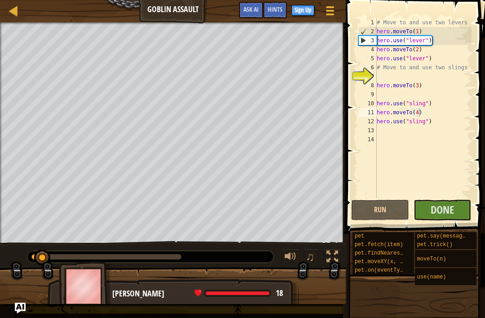
click at [447, 210] on span "Done" at bounding box center [442, 209] width 23 height 14
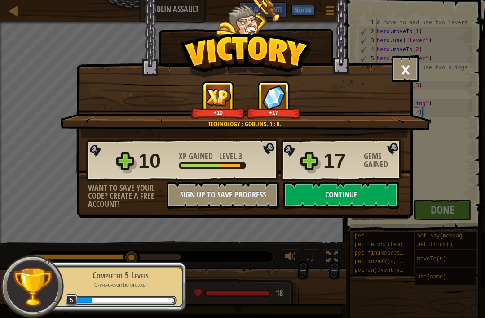
click at [344, 191] on button "Continue" at bounding box center [342, 195] width 116 height 27
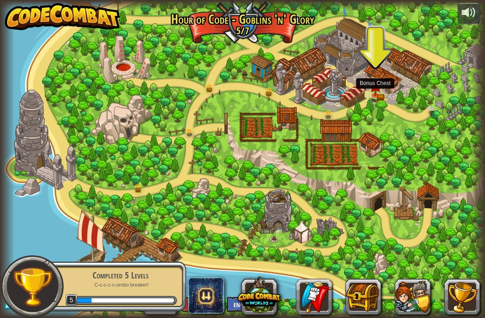
click at [378, 92] on img at bounding box center [375, 86] width 12 height 20
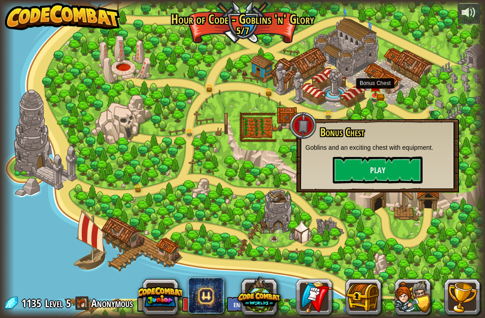
click at [378, 182] on button "Play" at bounding box center [378, 169] width 90 height 27
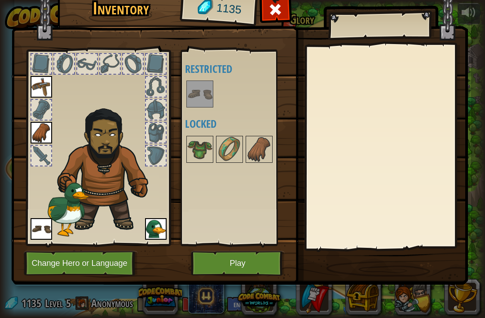
click at [203, 146] on img at bounding box center [199, 149] width 25 height 25
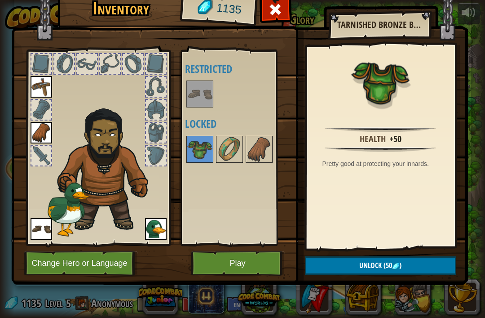
click at [241, 141] on img at bounding box center [229, 149] width 25 height 25
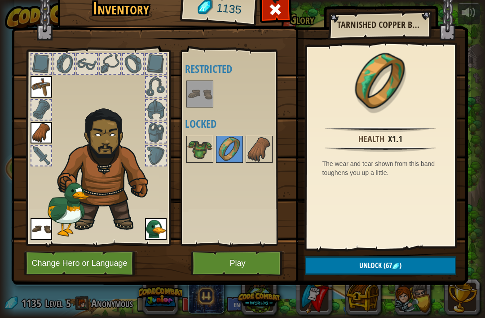
click at [270, 142] on img at bounding box center [259, 149] width 25 height 25
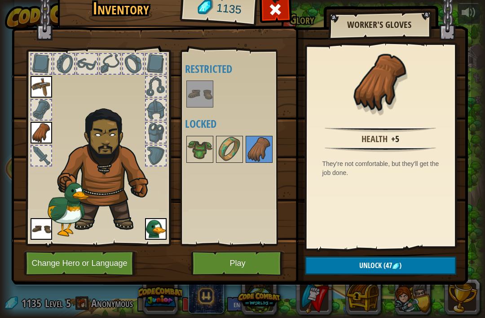
click at [44, 129] on img at bounding box center [42, 133] width 22 height 22
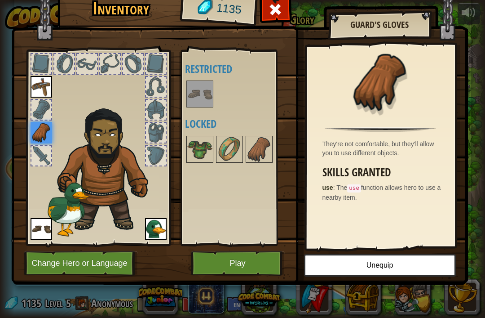
click at [162, 68] on div at bounding box center [156, 64] width 20 height 20
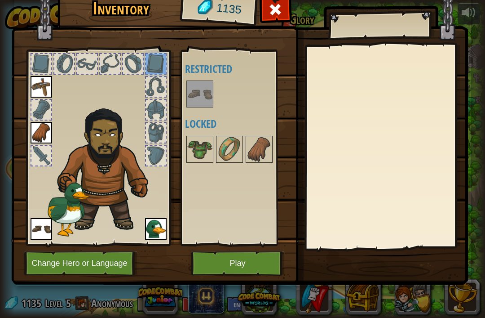
click at [49, 224] on img at bounding box center [42, 229] width 22 height 22
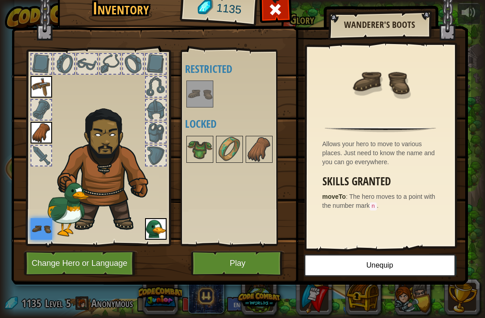
click at [151, 229] on img at bounding box center [156, 229] width 22 height 22
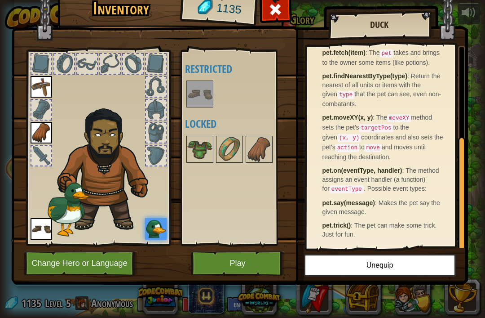
scroll to position [160, 0]
click at [259, 271] on button "Play" at bounding box center [238, 263] width 94 height 25
